Goal: Use online tool/utility: Utilize a website feature to perform a specific function

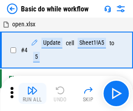
click at [32, 93] on img "button" at bounding box center [32, 90] width 10 height 10
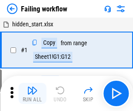
click at [32, 93] on img "button" at bounding box center [32, 90] width 10 height 10
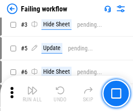
scroll to position [185, 0]
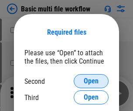
click at [91, 81] on span "Open" at bounding box center [91, 80] width 15 height 7
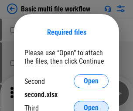
click at [91, 104] on span "Open" at bounding box center [91, 107] width 15 height 7
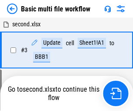
scroll to position [93, 0]
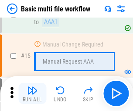
click at [32, 93] on img "button" at bounding box center [32, 90] width 10 height 10
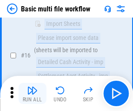
click at [32, 93] on img "button" at bounding box center [32, 90] width 10 height 10
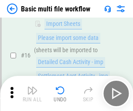
scroll to position [582, 0]
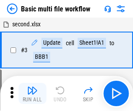
click at [32, 93] on img "button" at bounding box center [32, 90] width 10 height 10
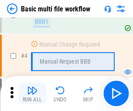
click at [32, 93] on img "button" at bounding box center [32, 90] width 10 height 10
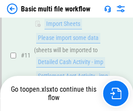
scroll to position [520, 0]
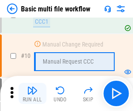
click at [32, 93] on img "button" at bounding box center [32, 90] width 10 height 10
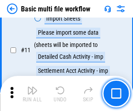
click at [32, 93] on img "button" at bounding box center [32, 90] width 10 height 10
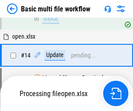
scroll to position [457, 0]
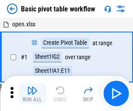
click at [32, 93] on img "button" at bounding box center [32, 90] width 10 height 10
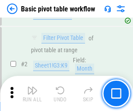
scroll to position [209, 0]
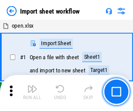
scroll to position [3, 0]
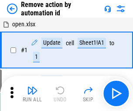
scroll to position [32, 0]
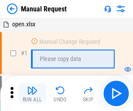
click at [32, 93] on img "button" at bounding box center [32, 90] width 10 height 10
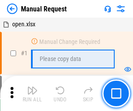
scroll to position [30, 0]
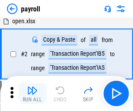
click at [32, 93] on img "button" at bounding box center [32, 90] width 10 height 10
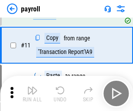
scroll to position [63, 0]
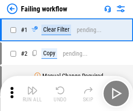
click at [32, 93] on img "button" at bounding box center [32, 90] width 10 height 10
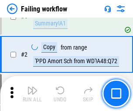
scroll to position [141, 0]
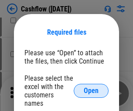
click at [91, 87] on span "Open" at bounding box center [91, 90] width 15 height 7
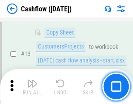
scroll to position [176, 0]
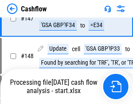
scroll to position [761, 0]
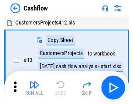
scroll to position [10, 0]
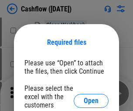
scroll to position [95, 0]
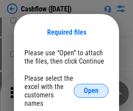
click at [91, 87] on span "Open" at bounding box center [91, 90] width 15 height 7
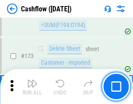
scroll to position [925, 0]
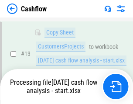
scroll to position [131, 0]
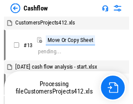
scroll to position [10, 0]
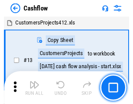
scroll to position [10, 0]
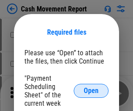
click at [91, 90] on span "Open" at bounding box center [91, 90] width 15 height 7
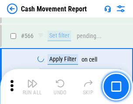
scroll to position [4007, 0]
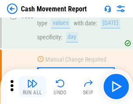
click at [32, 87] on img "button" at bounding box center [32, 83] width 10 height 10
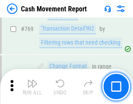
scroll to position [4858, 0]
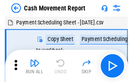
scroll to position [16, 0]
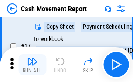
click at [32, 65] on img "button" at bounding box center [32, 61] width 10 height 10
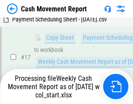
scroll to position [182, 0]
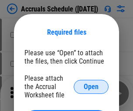
click at [91, 86] on span "Open" at bounding box center [91, 86] width 15 height 7
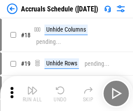
scroll to position [84, 0]
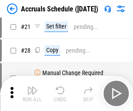
click at [32, 93] on img "button" at bounding box center [32, 90] width 10 height 10
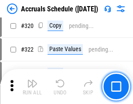
scroll to position [1626, 0]
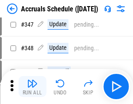
click at [32, 87] on img "button" at bounding box center [32, 83] width 10 height 10
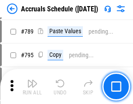
scroll to position [3672, 0]
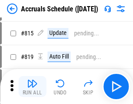
click at [32, 87] on img "button" at bounding box center [32, 83] width 10 height 10
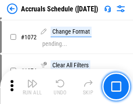
scroll to position [5120, 0]
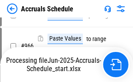
scroll to position [4230, 0]
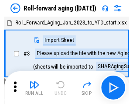
scroll to position [1, 0]
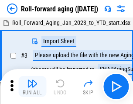
click at [32, 87] on img "button" at bounding box center [32, 83] width 10 height 10
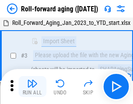
click at [32, 87] on img "button" at bounding box center [32, 83] width 10 height 10
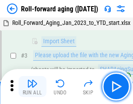
scroll to position [56, 0]
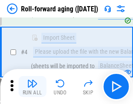
click at [32, 87] on img "button" at bounding box center [32, 83] width 10 height 10
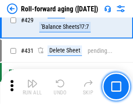
scroll to position [3031, 0]
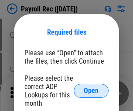
click at [91, 90] on span "Open" at bounding box center [91, 90] width 15 height 7
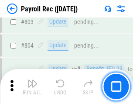
scroll to position [5554, 0]
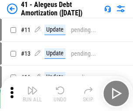
click at [32, 93] on img "button" at bounding box center [32, 90] width 10 height 10
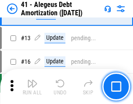
scroll to position [108, 0]
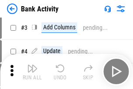
click at [32, 71] on img "button" at bounding box center [32, 68] width 10 height 10
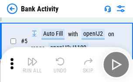
scroll to position [46, 0]
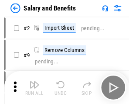
scroll to position [12, 0]
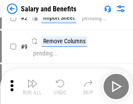
click at [32, 87] on img "button" at bounding box center [32, 83] width 10 height 10
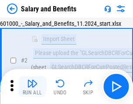
click at [32, 87] on img "button" at bounding box center [32, 83] width 10 height 10
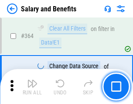
scroll to position [4117, 0]
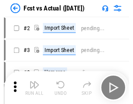
scroll to position [11, 0]
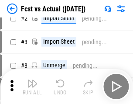
click at [32, 87] on img "button" at bounding box center [32, 83] width 10 height 10
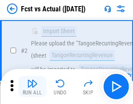
click at [32, 87] on img "button" at bounding box center [32, 83] width 10 height 10
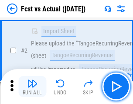
scroll to position [82, 0]
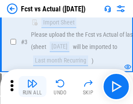
click at [32, 87] on img "button" at bounding box center [32, 83] width 10 height 10
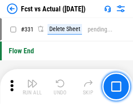
scroll to position [4184, 0]
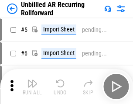
scroll to position [19, 0]
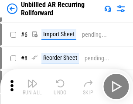
click at [32, 87] on img "button" at bounding box center [32, 83] width 10 height 10
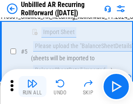
click at [32, 87] on img "button" at bounding box center [32, 83] width 10 height 10
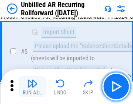
scroll to position [82, 0]
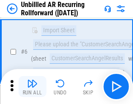
click at [32, 87] on img "button" at bounding box center [32, 83] width 10 height 10
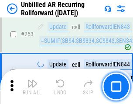
scroll to position [2969, 0]
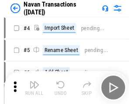
scroll to position [14, 0]
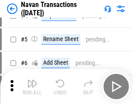
click at [32, 87] on img "button" at bounding box center [32, 83] width 10 height 10
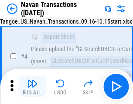
click at [32, 87] on img "button" at bounding box center [32, 83] width 10 height 10
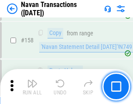
scroll to position [2834, 0]
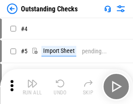
click at [32, 87] on img "button" at bounding box center [32, 83] width 10 height 10
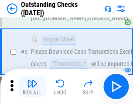
click at [32, 87] on img "button" at bounding box center [32, 83] width 10 height 10
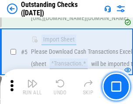
scroll to position [91, 0]
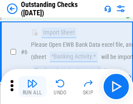
click at [32, 87] on img "button" at bounding box center [32, 83] width 10 height 10
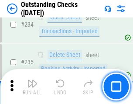
scroll to position [2655, 0]
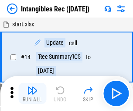
click at [32, 93] on img "button" at bounding box center [32, 90] width 10 height 10
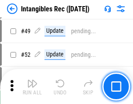
scroll to position [341, 0]
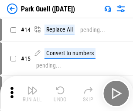
click at [32, 87] on img "button" at bounding box center [32, 90] width 10 height 10
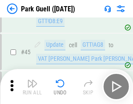
scroll to position [1093, 0]
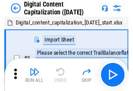
scroll to position [25, 0]
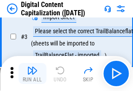
click at [32, 73] on img "button" at bounding box center [32, 70] width 10 height 10
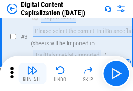
click at [32, 73] on img "button" at bounding box center [32, 70] width 10 height 10
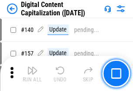
scroll to position [927, 0]
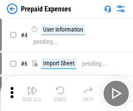
click at [32, 87] on img "button" at bounding box center [32, 90] width 10 height 10
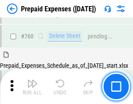
scroll to position [2423, 0]
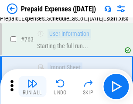
click at [32, 87] on img "button" at bounding box center [32, 83] width 10 height 10
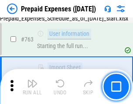
scroll to position [2474, 0]
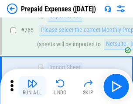
click at [32, 87] on img "button" at bounding box center [32, 83] width 10 height 10
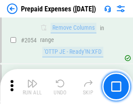
scroll to position [9138, 0]
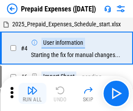
click at [32, 93] on img "button" at bounding box center [32, 90] width 10 height 10
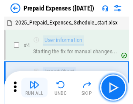
scroll to position [38, 0]
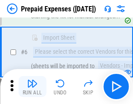
click at [32, 87] on img "button" at bounding box center [32, 83] width 10 height 10
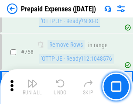
scroll to position [3115, 0]
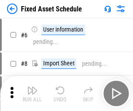
click at [32, 93] on img "button" at bounding box center [32, 90] width 10 height 10
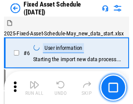
scroll to position [47, 0]
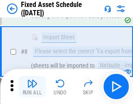
click at [32, 87] on img "button" at bounding box center [32, 83] width 10 height 10
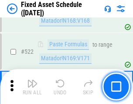
scroll to position [3038, 0]
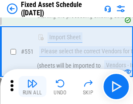
click at [32, 87] on img "button" at bounding box center [32, 83] width 10 height 10
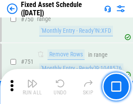
scroll to position [4262, 0]
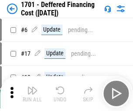
click at [32, 93] on img "button" at bounding box center [32, 90] width 10 height 10
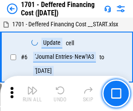
scroll to position [105, 0]
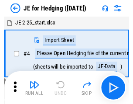
scroll to position [1, 0]
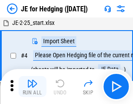
click at [32, 87] on img "button" at bounding box center [32, 83] width 10 height 10
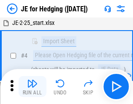
click at [32, 87] on img "button" at bounding box center [32, 83] width 10 height 10
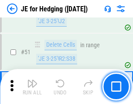
scroll to position [566, 0]
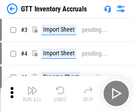
click at [32, 87] on img "button" at bounding box center [32, 90] width 10 height 10
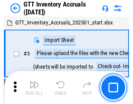
scroll to position [1, 0]
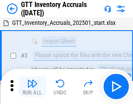
click at [32, 87] on img "button" at bounding box center [32, 83] width 10 height 10
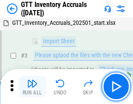
scroll to position [56, 0]
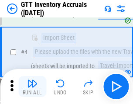
click at [32, 87] on img "button" at bounding box center [32, 83] width 10 height 10
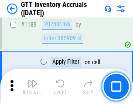
scroll to position [7138, 0]
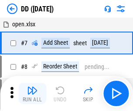
click at [32, 93] on img "button" at bounding box center [32, 90] width 10 height 10
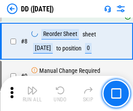
scroll to position [84, 0]
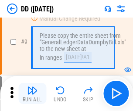
click at [32, 93] on img "button" at bounding box center [32, 90] width 10 height 10
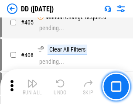
scroll to position [3911, 0]
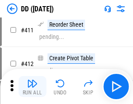
click at [32, 87] on img "button" at bounding box center [32, 83] width 10 height 10
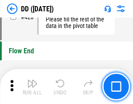
scroll to position [4184, 0]
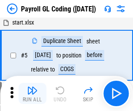
click at [32, 93] on img "button" at bounding box center [32, 90] width 10 height 10
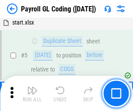
scroll to position [105, 0]
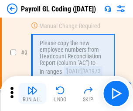
click at [32, 93] on img "button" at bounding box center [32, 90] width 10 height 10
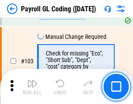
scroll to position [2051, 0]
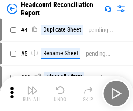
click at [32, 93] on img "button" at bounding box center [32, 90] width 10 height 10
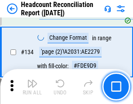
scroll to position [1051, 0]
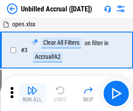
click at [32, 93] on img "button" at bounding box center [32, 90] width 10 height 10
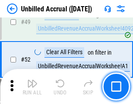
scroll to position [793, 0]
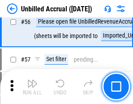
click at [32, 87] on img "button" at bounding box center [32, 83] width 10 height 10
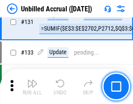
scroll to position [2604, 0]
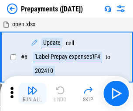
click at [32, 93] on img "button" at bounding box center [32, 90] width 10 height 10
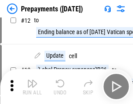
scroll to position [55, 0]
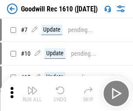
click at [32, 93] on img "button" at bounding box center [32, 90] width 10 height 10
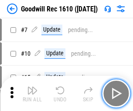
scroll to position [149, 0]
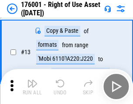
scroll to position [56, 0]
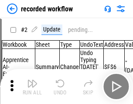
click at [32, 87] on img "button" at bounding box center [32, 83] width 10 height 10
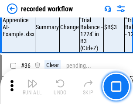
scroll to position [2732, 0]
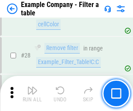
scroll to position [800, 0]
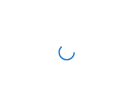
scroll to position [14, 0]
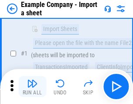
click at [32, 87] on img "button" at bounding box center [32, 83] width 10 height 10
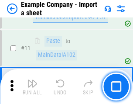
scroll to position [193, 0]
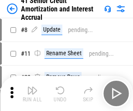
click at [32, 87] on img "button" at bounding box center [32, 90] width 10 height 10
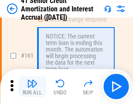
click at [32, 87] on img "button" at bounding box center [32, 83] width 10 height 10
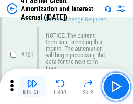
scroll to position [935, 0]
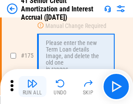
click at [32, 87] on img "button" at bounding box center [32, 83] width 10 height 10
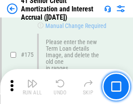
scroll to position [1024, 0]
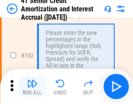
click at [32, 87] on img "button" at bounding box center [32, 83] width 10 height 10
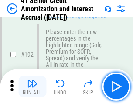
scroll to position [1116, 0]
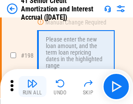
click at [32, 87] on img "button" at bounding box center [32, 83] width 10 height 10
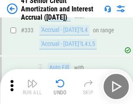
scroll to position [2233, 0]
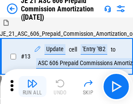
click at [32, 87] on img "button" at bounding box center [32, 83] width 10 height 10
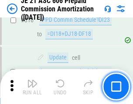
scroll to position [1632, 0]
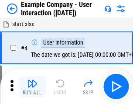
click at [32, 87] on img "button" at bounding box center [32, 83] width 10 height 10
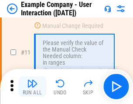
click at [32, 87] on img "button" at bounding box center [32, 83] width 10 height 10
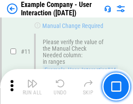
scroll to position [189, 0]
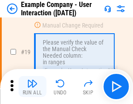
click at [32, 87] on img "button" at bounding box center [32, 83] width 10 height 10
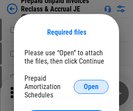
click at [91, 86] on span "Open" at bounding box center [91, 86] width 15 height 7
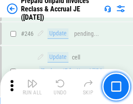
scroll to position [1180, 0]
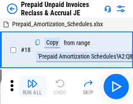
click at [32, 87] on img "button" at bounding box center [32, 83] width 10 height 10
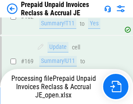
scroll to position [761, 0]
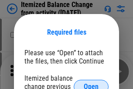
click at [91, 83] on span "Open" at bounding box center [91, 86] width 15 height 7
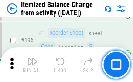
scroll to position [1682, 0]
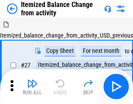
scroll to position [14, 0]
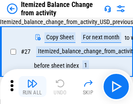
click at [32, 87] on img "button" at bounding box center [32, 83] width 10 height 10
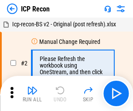
scroll to position [4, 0]
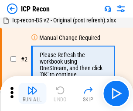
click at [32, 93] on img "button" at bounding box center [32, 90] width 10 height 10
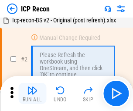
click at [32, 93] on img "button" at bounding box center [32, 90] width 10 height 10
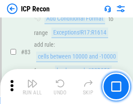
scroll to position [857, 0]
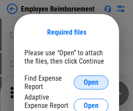
click at [91, 82] on span "Open" at bounding box center [91, 82] width 15 height 7
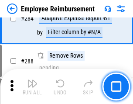
scroll to position [2376, 0]
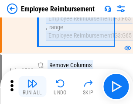
click at [32, 87] on img "button" at bounding box center [32, 83] width 10 height 10
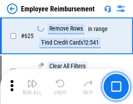
scroll to position [5234, 0]
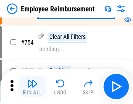
click at [32, 87] on img "button" at bounding box center [32, 83] width 10 height 10
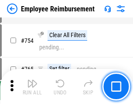
scroll to position [6133, 0]
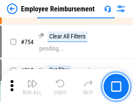
click at [32, 87] on img "button" at bounding box center [32, 83] width 10 height 10
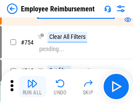
click at [32, 87] on img "button" at bounding box center [32, 83] width 10 height 10
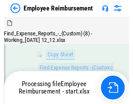
scroll to position [178, 0]
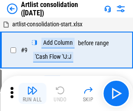
click at [32, 93] on img "button" at bounding box center [32, 90] width 10 height 10
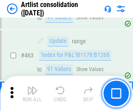
scroll to position [3828, 0]
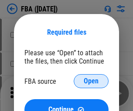
click at [91, 81] on span "Open" at bounding box center [91, 80] width 15 height 7
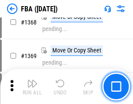
scroll to position [9388, 0]
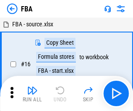
scroll to position [9, 0]
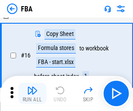
click at [32, 93] on img "button" at bounding box center [32, 90] width 10 height 10
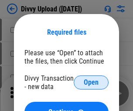
click at [91, 82] on span "Open" at bounding box center [91, 82] width 15 height 7
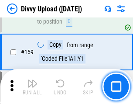
scroll to position [905, 0]
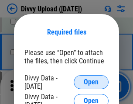
click at [91, 82] on span "Open" at bounding box center [91, 82] width 15 height 7
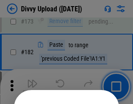
scroll to position [981, 0]
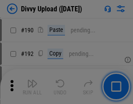
scroll to position [1103, 0]
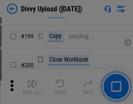
scroll to position [1271, 0]
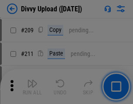
scroll to position [1485, 0]
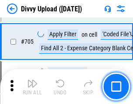
scroll to position [5980, 0]
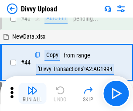
click at [32, 93] on img "button" at bounding box center [32, 90] width 10 height 10
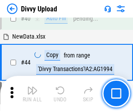
scroll to position [96, 0]
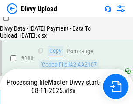
scroll to position [1029, 0]
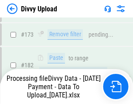
scroll to position [978, 0]
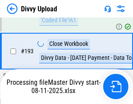
scroll to position [1178, 0]
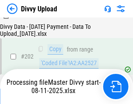
scroll to position [1414, 0]
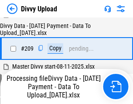
scroll to position [1607, 0]
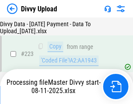
scroll to position [1993, 0]
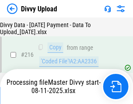
scroll to position [1800, 0]
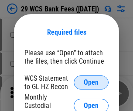
click at [91, 82] on span "Open" at bounding box center [91, 82] width 15 height 7
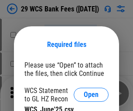
scroll to position [12, 0]
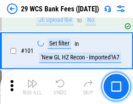
scroll to position [852, 0]
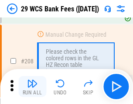
click at [32, 87] on img "button" at bounding box center [32, 83] width 10 height 10
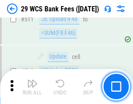
scroll to position [4398, 0]
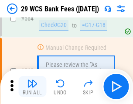
click at [32, 87] on img "button" at bounding box center [32, 83] width 10 height 10
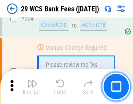
scroll to position [4728, 0]
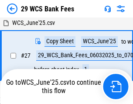
scroll to position [174, 0]
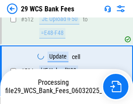
scroll to position [4667, 0]
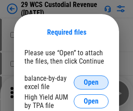
click at [91, 82] on span "Open" at bounding box center [91, 82] width 15 height 7
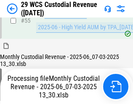
scroll to position [655, 0]
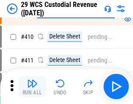
click at [32, 87] on img "button" at bounding box center [32, 83] width 10 height 10
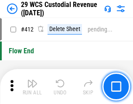
scroll to position [4175, 0]
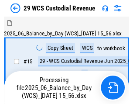
scroll to position [21, 0]
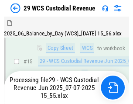
scroll to position [198, 0]
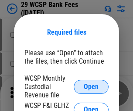
click at [91, 86] on span "Open" at bounding box center [91, 86] width 15 height 7
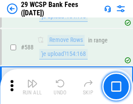
scroll to position [3441, 0]
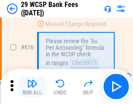
click at [32, 87] on img "button" at bounding box center [32, 83] width 10 height 10
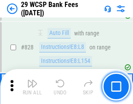
scroll to position [5547, 0]
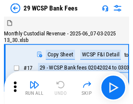
scroll to position [21, 0]
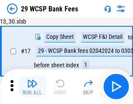
click at [32, 87] on img "button" at bounding box center [32, 83] width 10 height 10
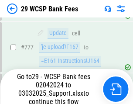
scroll to position [5167, 0]
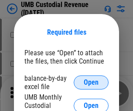
click at [91, 82] on span "Open" at bounding box center [91, 82] width 15 height 7
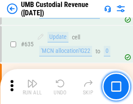
scroll to position [4575, 0]
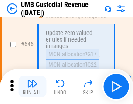
click at [32, 87] on img "button" at bounding box center [32, 83] width 10 height 10
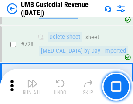
scroll to position [5393, 0]
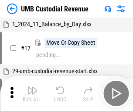
scroll to position [7, 0]
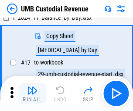
click at [32, 93] on img "button" at bounding box center [32, 90] width 10 height 10
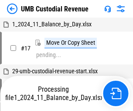
scroll to position [7, 0]
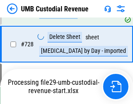
scroll to position [5373, 0]
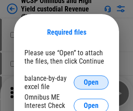
click at [91, 82] on span "Open" at bounding box center [91, 82] width 15 height 7
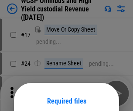
scroll to position [69, 0]
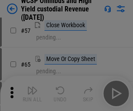
scroll to position [381, 0]
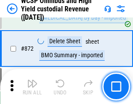
scroll to position [7399, 0]
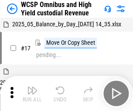
click at [32, 87] on img "button" at bounding box center [32, 90] width 10 height 10
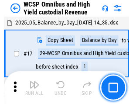
scroll to position [5, 0]
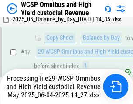
scroll to position [182, 0]
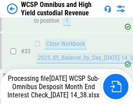
scroll to position [433, 0]
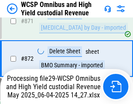
scroll to position [7378, 0]
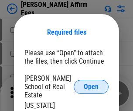
click at [91, 83] on span "Open" at bounding box center [91, 86] width 15 height 7
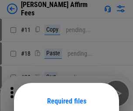
scroll to position [69, 0]
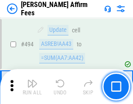
scroll to position [2377, 0]
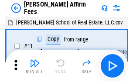
scroll to position [9, 0]
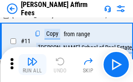
click at [32, 65] on img "button" at bounding box center [32, 61] width 10 height 10
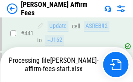
scroll to position [2293, 0]
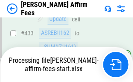
scroll to position [2306, 0]
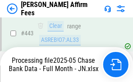
scroll to position [2306, 0]
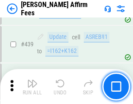
scroll to position [2282, 0]
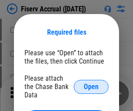
click at [91, 83] on span "Open" at bounding box center [91, 86] width 15 height 7
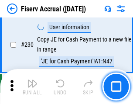
scroll to position [2770, 0]
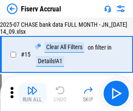
click at [32, 93] on img "button" at bounding box center [32, 90] width 10 height 10
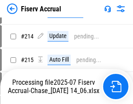
scroll to position [2653, 0]
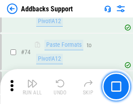
scroll to position [636, 0]
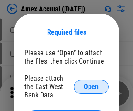
click at [91, 86] on span "Open" at bounding box center [91, 86] width 15 height 7
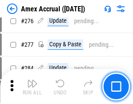
scroll to position [2276, 0]
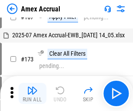
click at [32, 93] on img "button" at bounding box center [32, 90] width 10 height 10
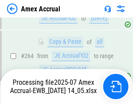
scroll to position [2497, 0]
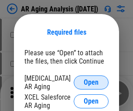
click at [91, 81] on span "Open" at bounding box center [91, 82] width 15 height 7
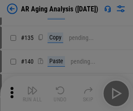
scroll to position [263, 0]
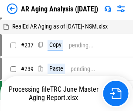
scroll to position [9, 0]
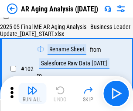
click at [32, 93] on img "button" at bounding box center [32, 90] width 10 height 10
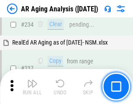
scroll to position [1355, 0]
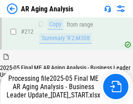
scroll to position [1381, 0]
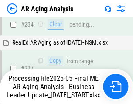
scroll to position [1381, 0]
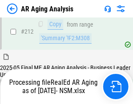
scroll to position [1314, 0]
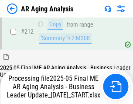
scroll to position [1314, 0]
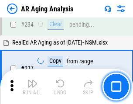
scroll to position [1345, 0]
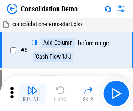
click at [32, 93] on img "button" at bounding box center [32, 90] width 10 height 10
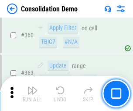
scroll to position [2930, 0]
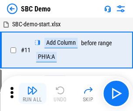
click at [32, 93] on img "button" at bounding box center [32, 90] width 10 height 10
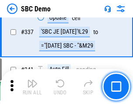
scroll to position [2300, 0]
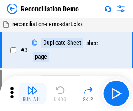
click at [32, 93] on img "button" at bounding box center [32, 90] width 10 height 10
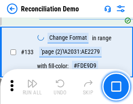
scroll to position [1038, 0]
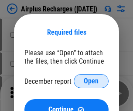
click at [91, 81] on span "Open" at bounding box center [91, 80] width 15 height 7
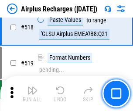
scroll to position [3762, 0]
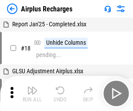
click at [32, 93] on img "button" at bounding box center [32, 90] width 10 height 10
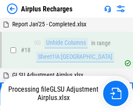
scroll to position [38, 0]
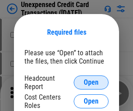
click at [91, 82] on span "Open" at bounding box center [91, 82] width 15 height 7
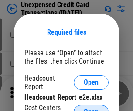
click at [91, 108] on span "Open" at bounding box center [91, 111] width 15 height 7
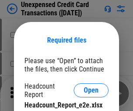
scroll to position [8, 0]
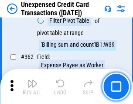
scroll to position [2248, 0]
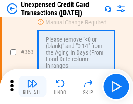
click at [32, 87] on img "button" at bounding box center [32, 83] width 10 height 10
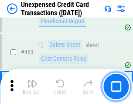
scroll to position [2982, 0]
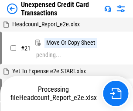
scroll to position [14, 0]
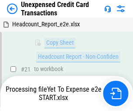
scroll to position [142, 0]
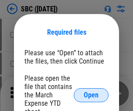
click at [91, 94] on span "Open" at bounding box center [91, 94] width 15 height 7
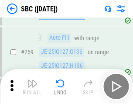
scroll to position [1708, 0]
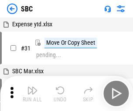
scroll to position [9, 0]
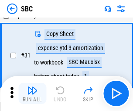
click at [32, 93] on img "button" at bounding box center [32, 90] width 10 height 10
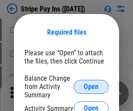
click at [91, 86] on span "Open" at bounding box center [91, 86] width 15 height 7
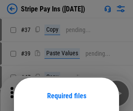
scroll to position [63, 0]
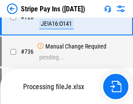
scroll to position [4603, 0]
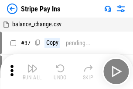
click at [32, 71] on img "button" at bounding box center [32, 68] width 10 height 10
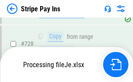
scroll to position [4584, 0]
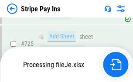
scroll to position [4584, 0]
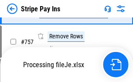
scroll to position [4584, 0]
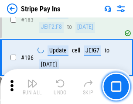
scroll to position [1183, 0]
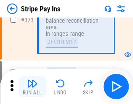
click at [32, 87] on img "button" at bounding box center [32, 83] width 10 height 10
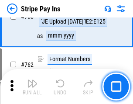
scroll to position [4573, 0]
